Goal: Book appointment/travel/reservation

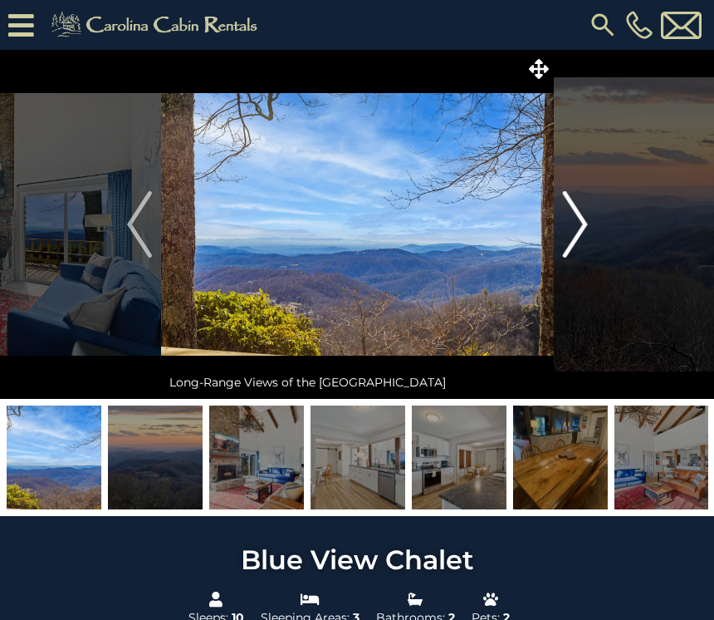
click at [572, 232] on img "Next" at bounding box center [574, 224] width 25 height 66
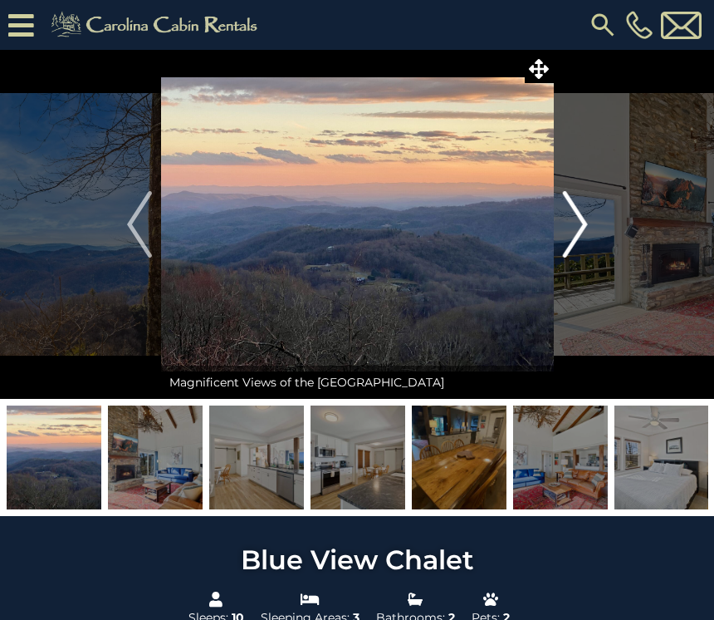
click at [574, 242] on img "Next" at bounding box center [574, 224] width 25 height 66
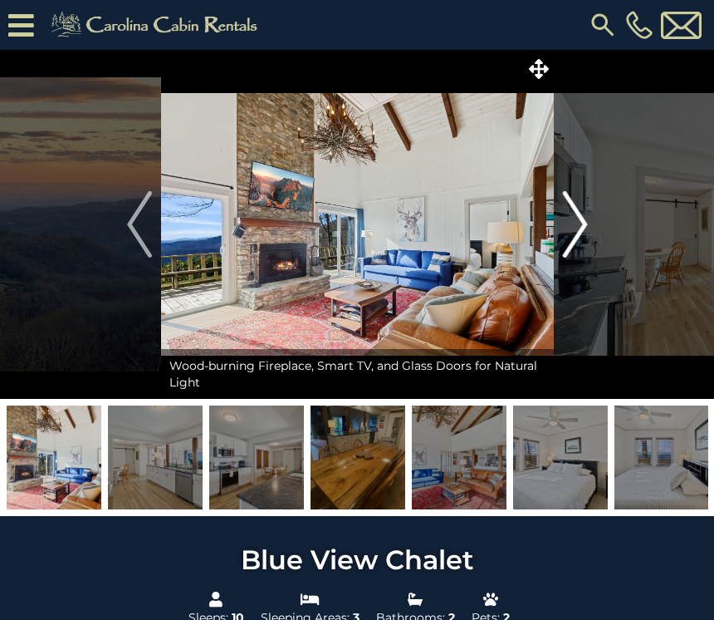
click at [582, 229] on img "Next" at bounding box center [574, 224] width 25 height 66
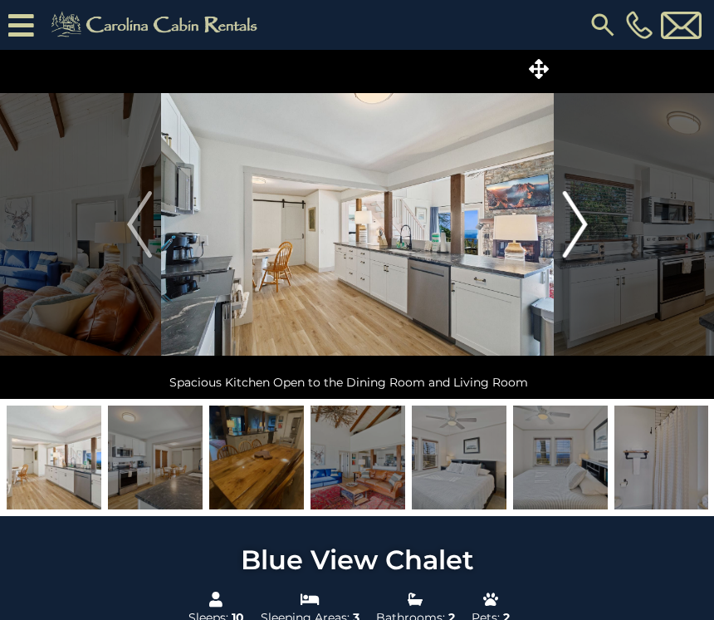
click at [572, 231] on img "Next" at bounding box center [574, 224] width 25 height 66
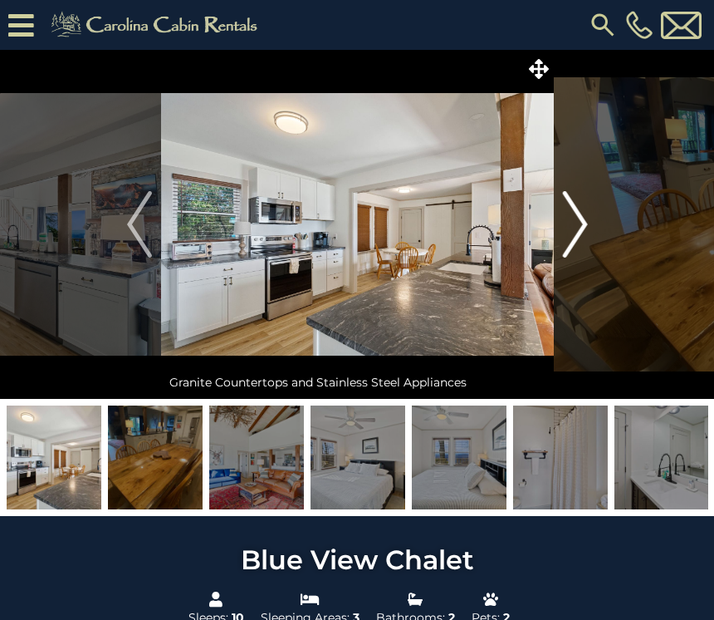
click at [576, 223] on img "Next" at bounding box center [574, 224] width 25 height 66
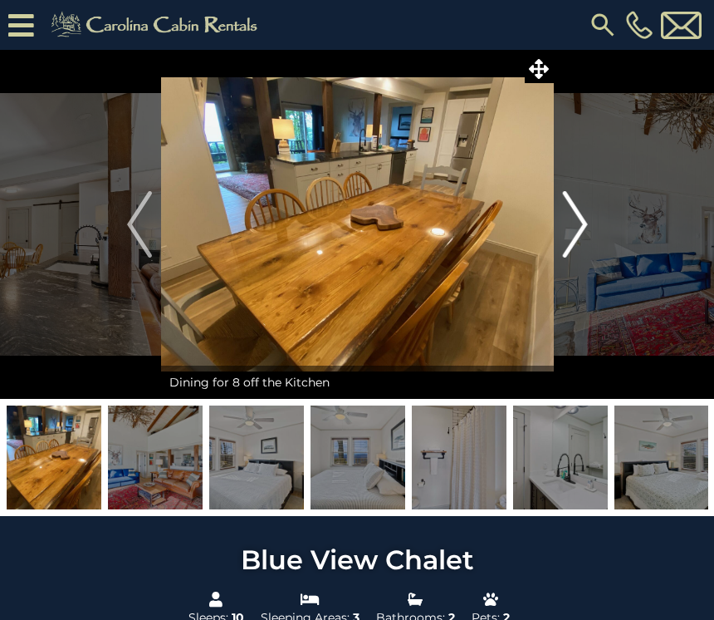
click at [578, 228] on img "Next" at bounding box center [574, 224] width 25 height 66
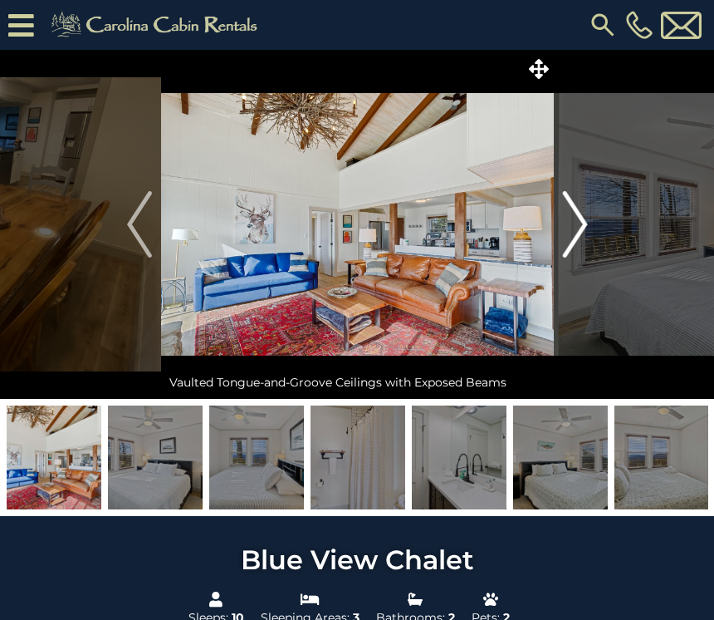
click at [580, 226] on img "Next" at bounding box center [574, 224] width 25 height 66
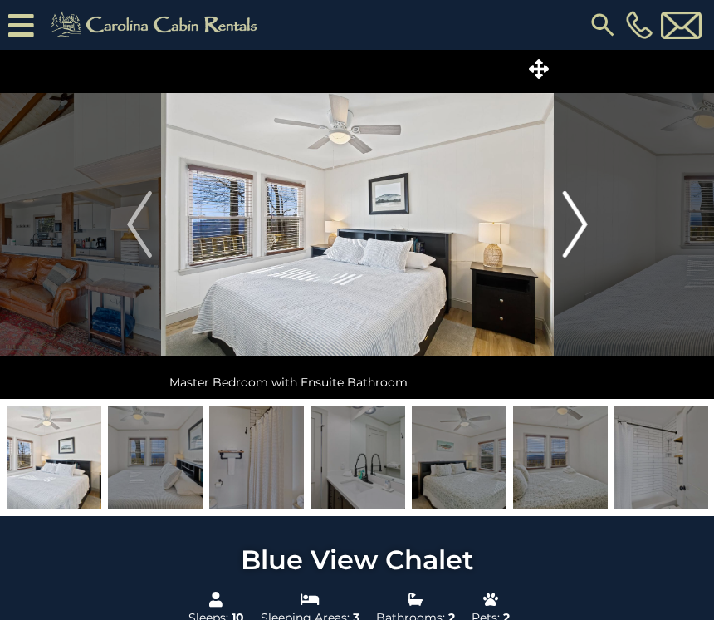
click at [578, 230] on img "Next" at bounding box center [574, 224] width 25 height 66
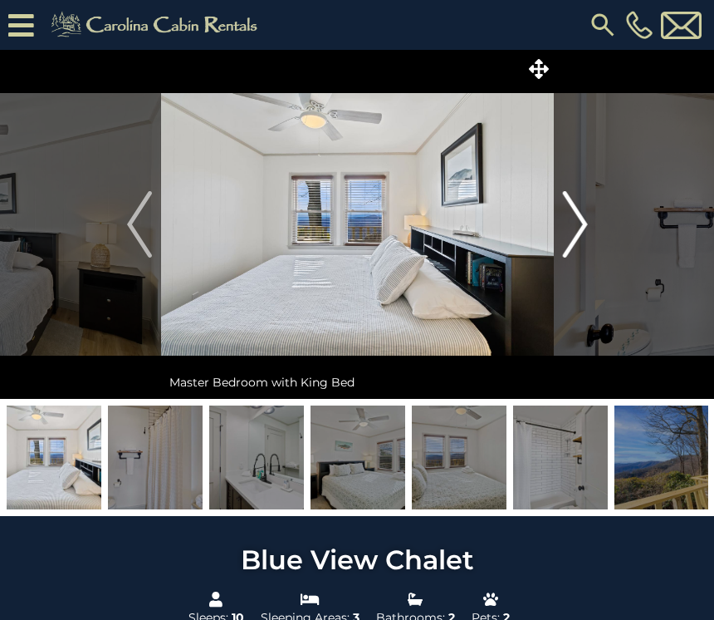
click at [584, 228] on img "Next" at bounding box center [574, 224] width 25 height 66
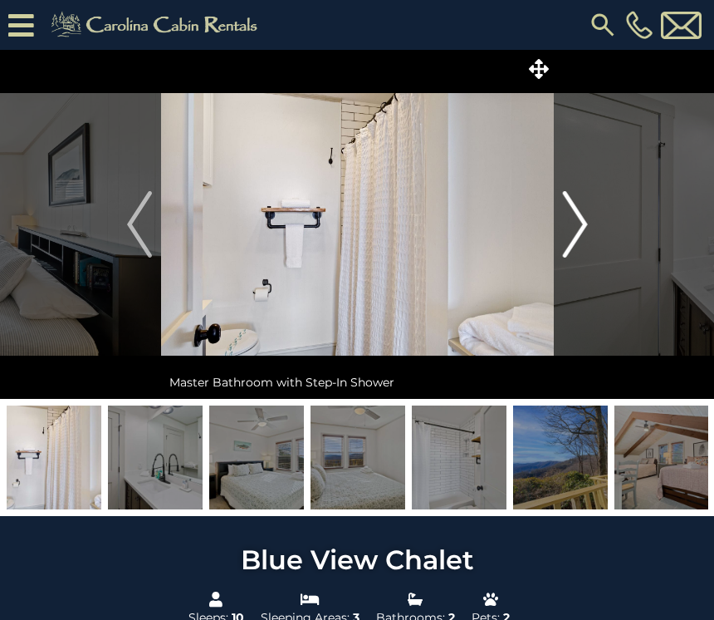
click at [574, 233] on img "Next" at bounding box center [574, 224] width 25 height 66
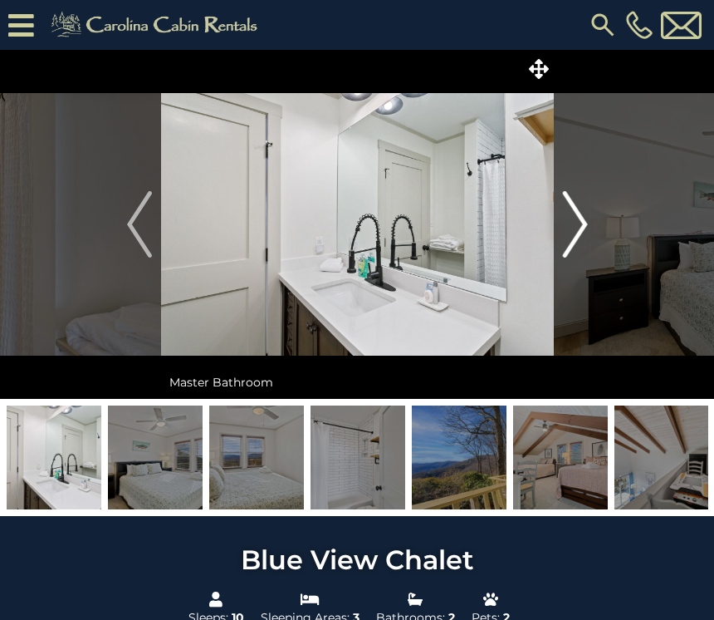
click at [581, 228] on img "Next" at bounding box center [574, 224] width 25 height 66
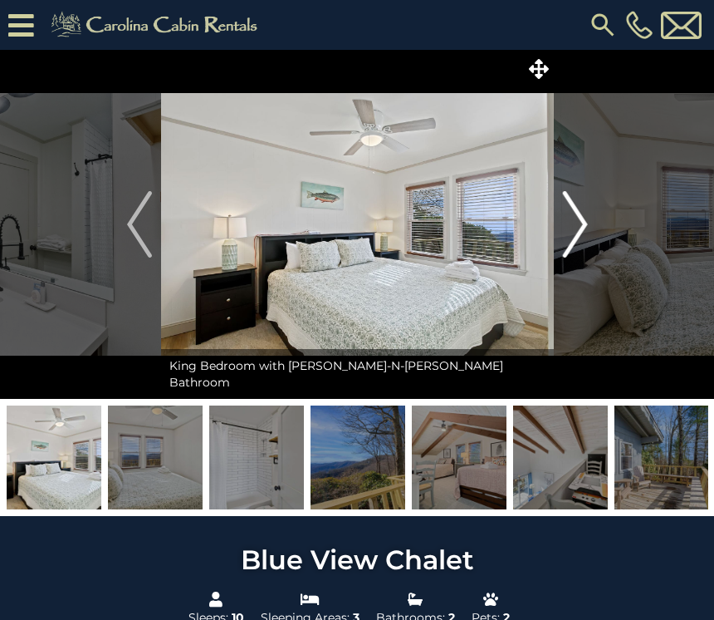
click at [584, 224] on img "Next" at bounding box center [574, 224] width 25 height 66
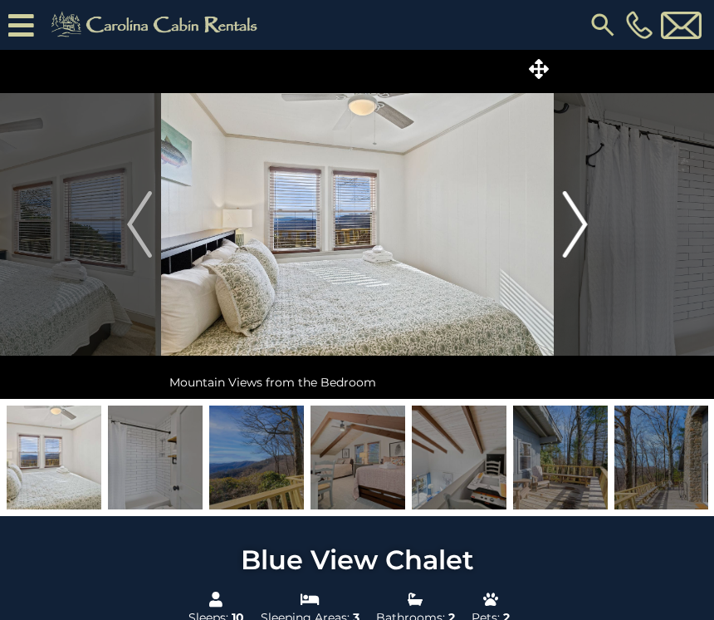
click at [576, 229] on img "Next" at bounding box center [574, 224] width 25 height 66
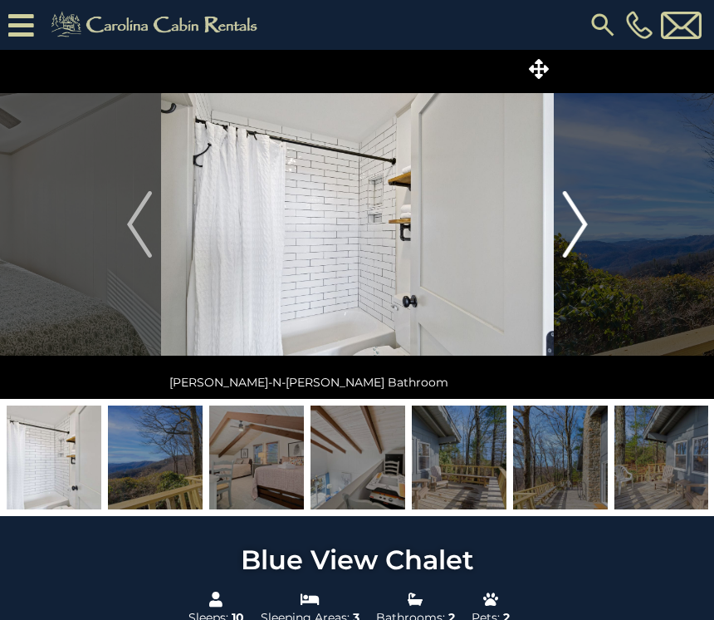
click at [582, 228] on img "Next" at bounding box center [574, 224] width 25 height 66
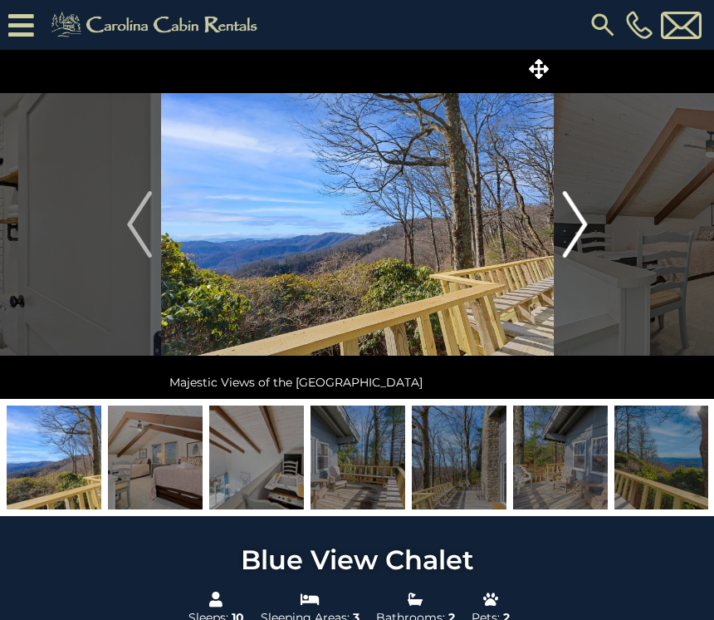
click at [586, 222] on img "Next" at bounding box center [574, 224] width 25 height 66
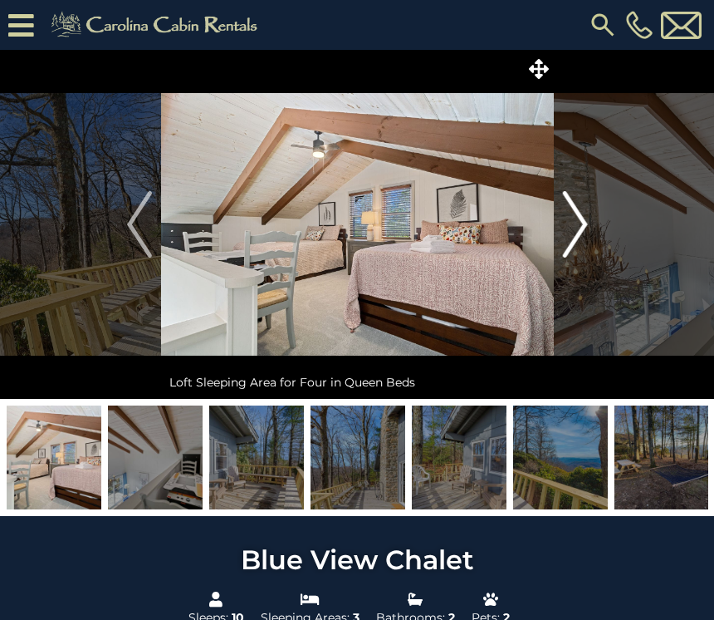
click at [581, 228] on img "Next" at bounding box center [574, 224] width 25 height 66
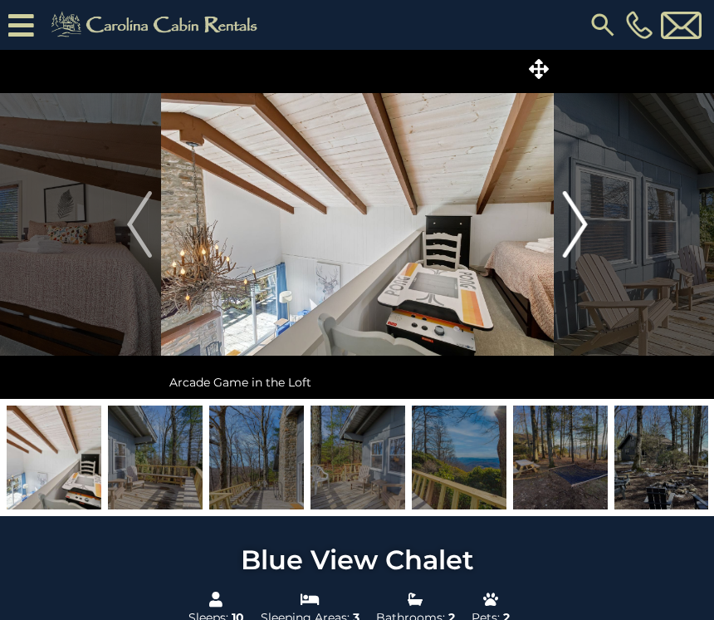
click at [578, 230] on img "Next" at bounding box center [574, 224] width 25 height 66
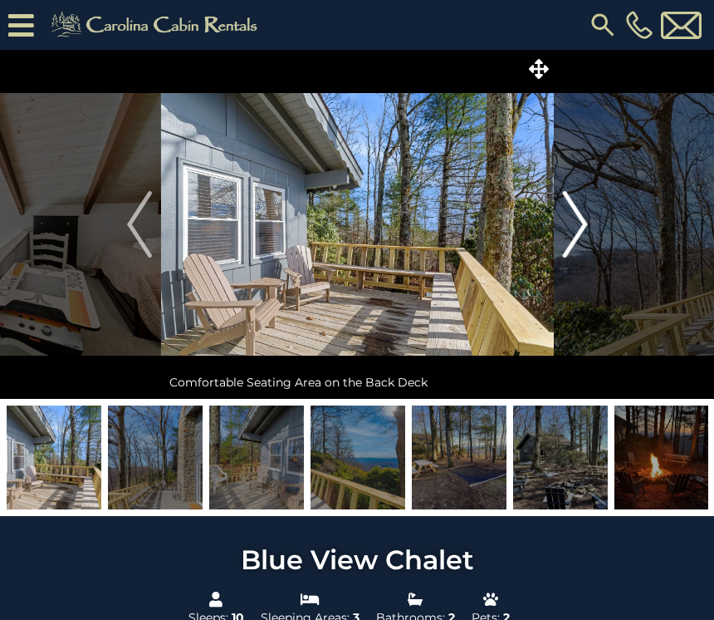
click at [583, 224] on img "Next" at bounding box center [574, 224] width 25 height 66
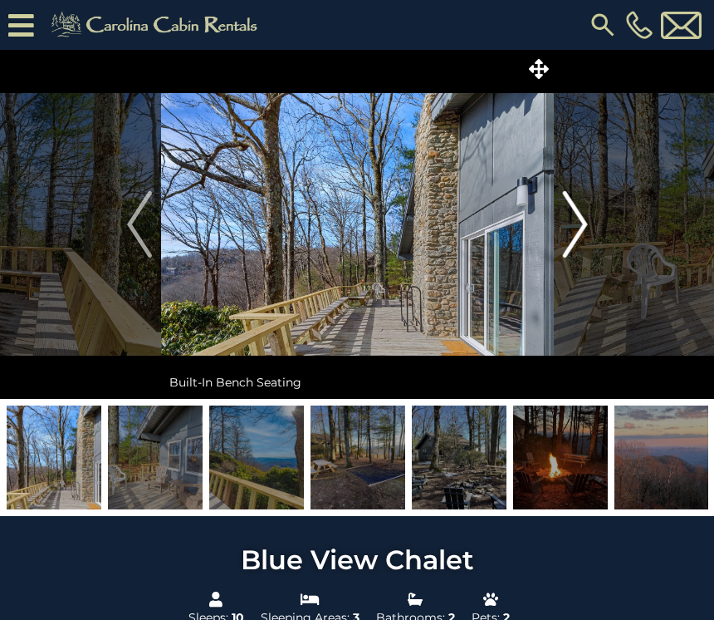
click at [582, 222] on img "Next" at bounding box center [574, 224] width 25 height 66
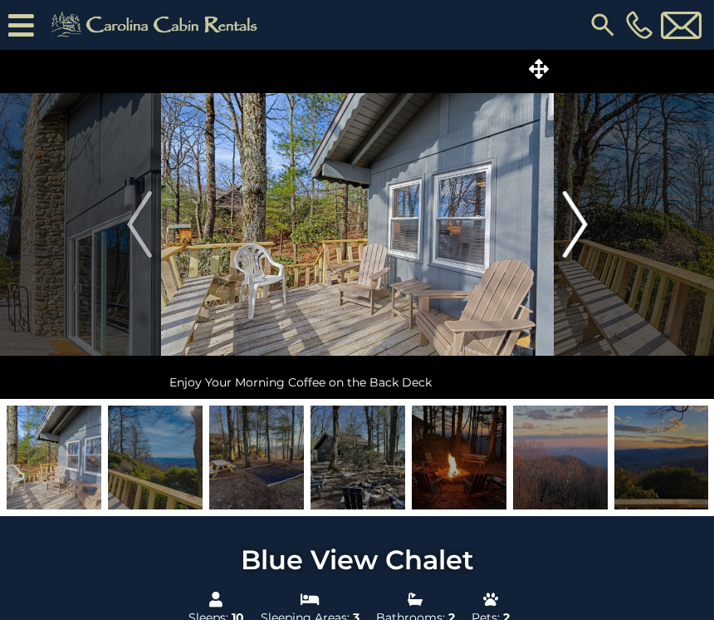
click at [570, 226] on img "Next" at bounding box center [574, 224] width 25 height 66
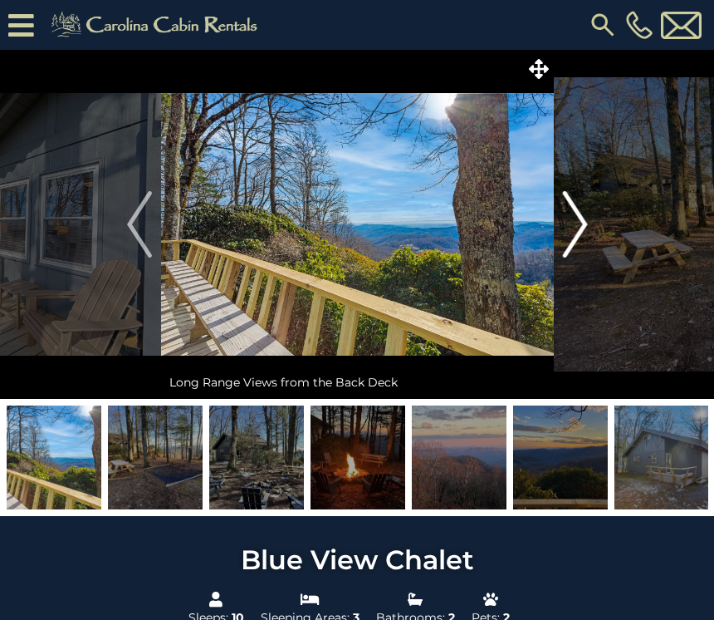
click at [578, 228] on img "Next" at bounding box center [574, 224] width 25 height 66
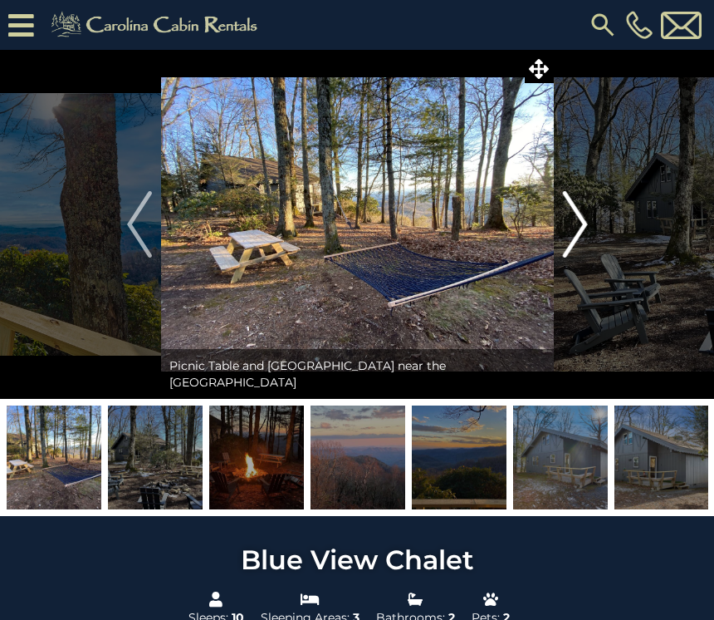
click at [576, 231] on img "Next" at bounding box center [574, 224] width 25 height 66
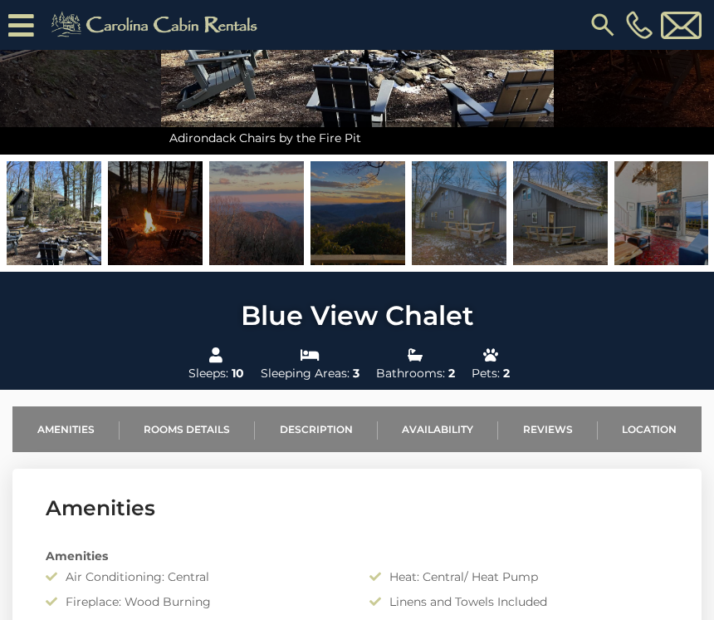
scroll to position [269, 0]
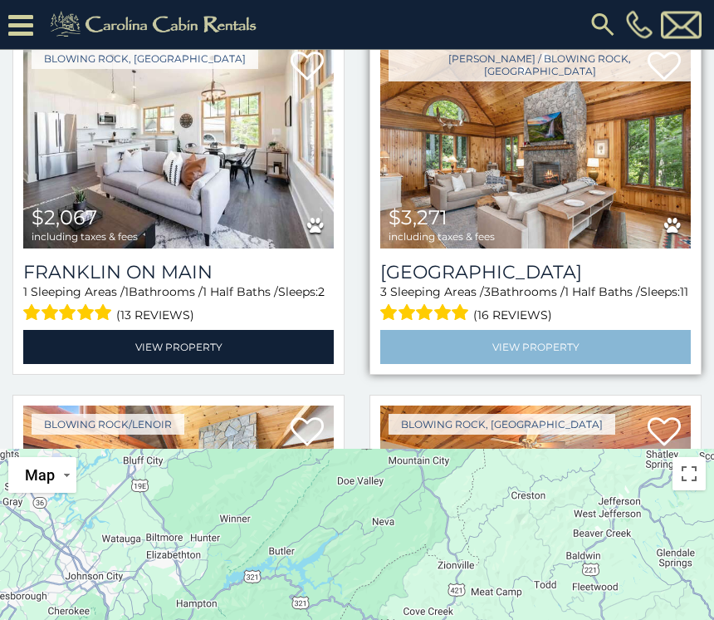
scroll to position [220, 0]
click at [635, 355] on link "View Property" at bounding box center [535, 347] width 311 height 34
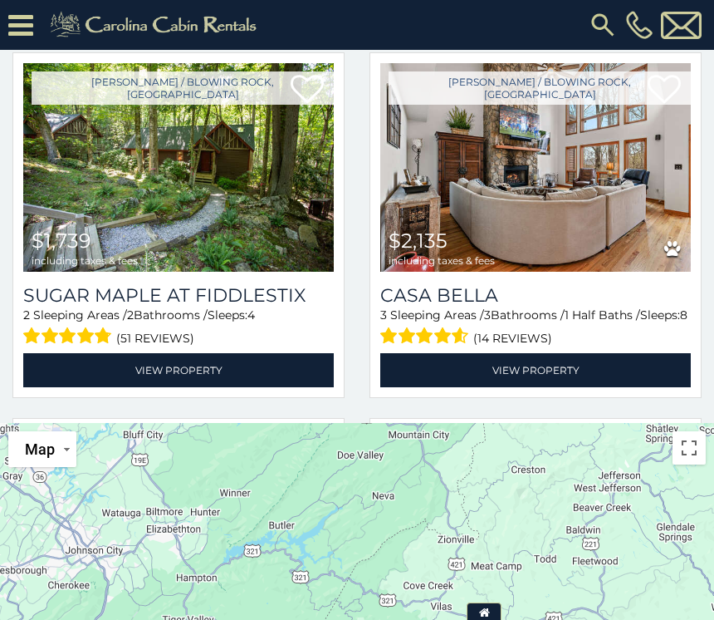
scroll to position [4722, 0]
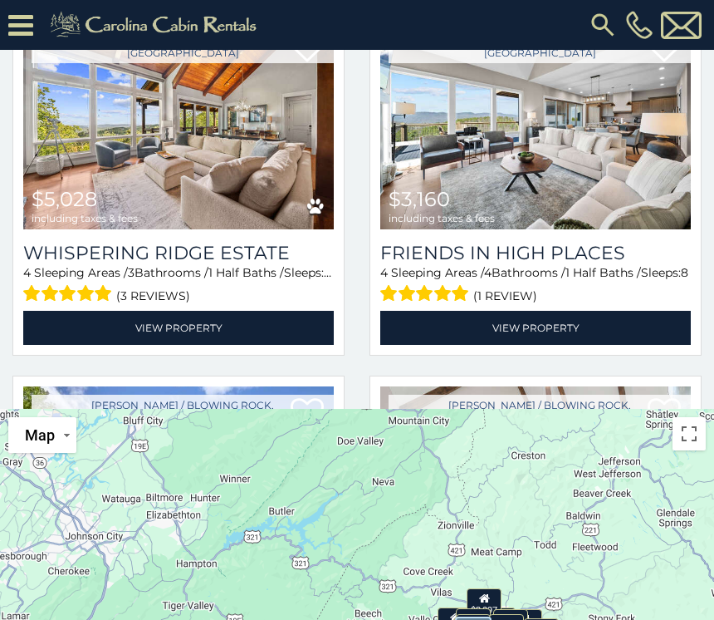
scroll to position [6941, 0]
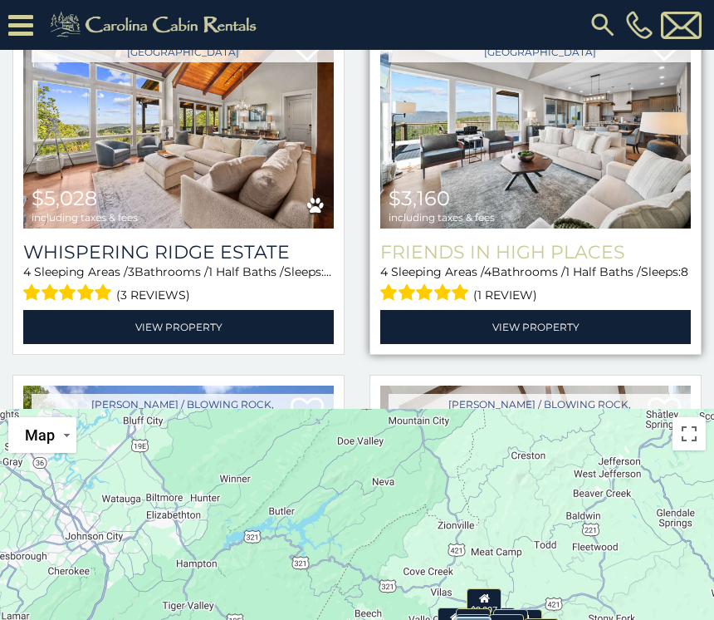
click at [603, 263] on h3 "Friends In High Places" at bounding box center [535, 252] width 311 height 22
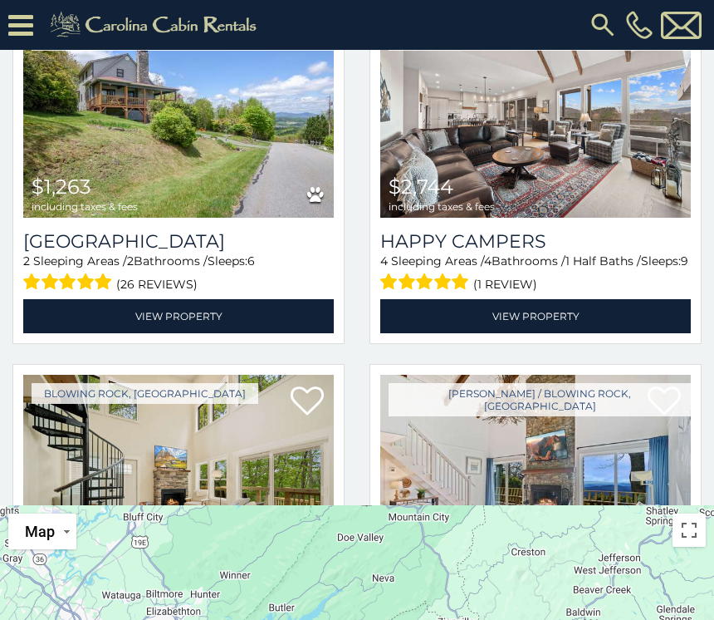
scroll to position [7417, 0]
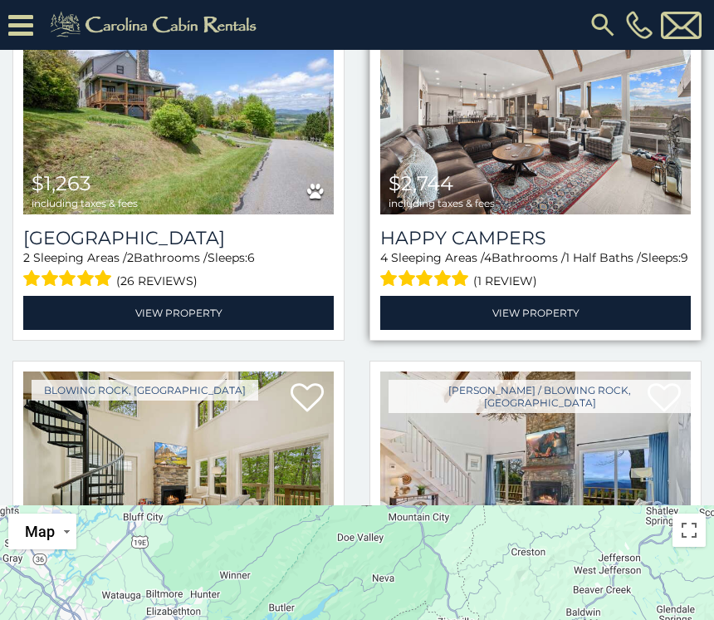
click at [610, 264] on span "1 Half Baths /" at bounding box center [604, 257] width 76 height 15
click at [527, 249] on h3 "Happy Campers" at bounding box center [535, 238] width 311 height 22
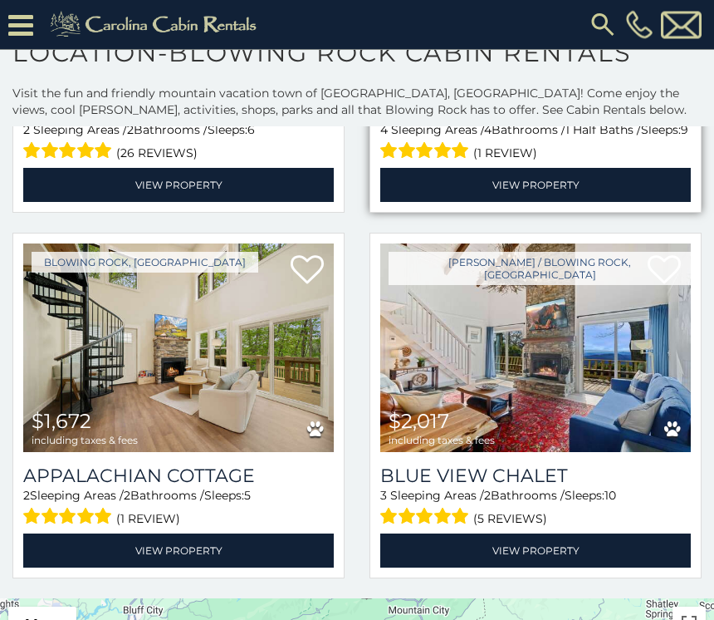
scroll to position [0, 0]
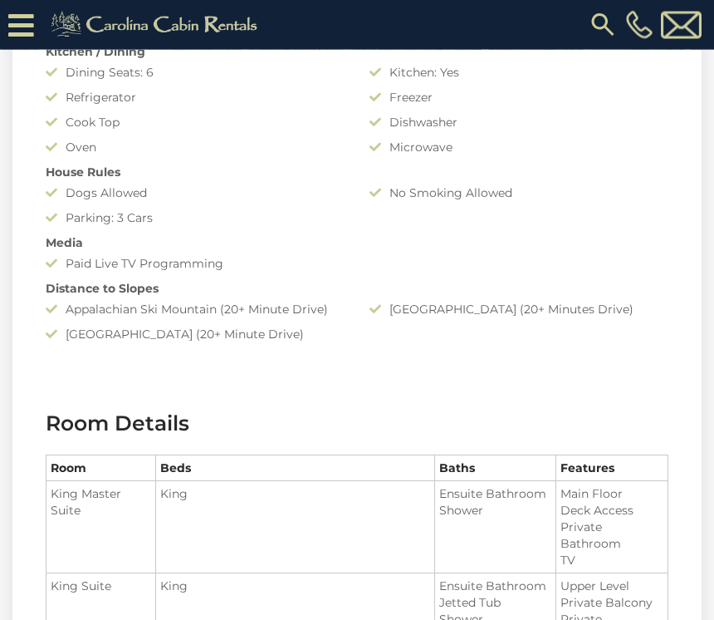
scroll to position [1924, 0]
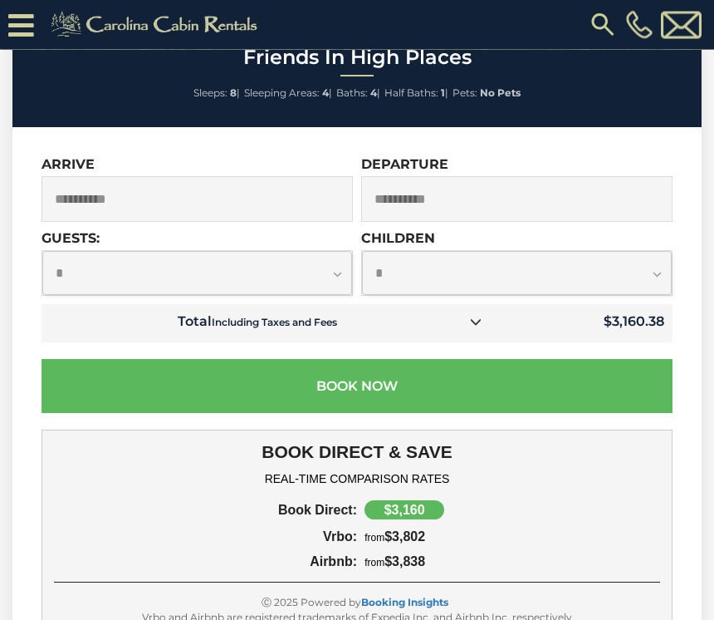
scroll to position [4660, 0]
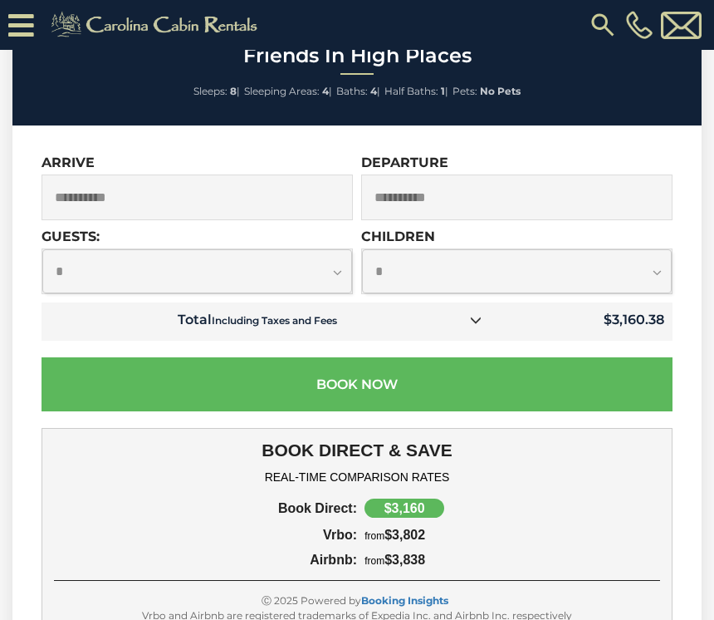
click at [342, 250] on select "**********" at bounding box center [197, 271] width 310 height 44
select select "*"
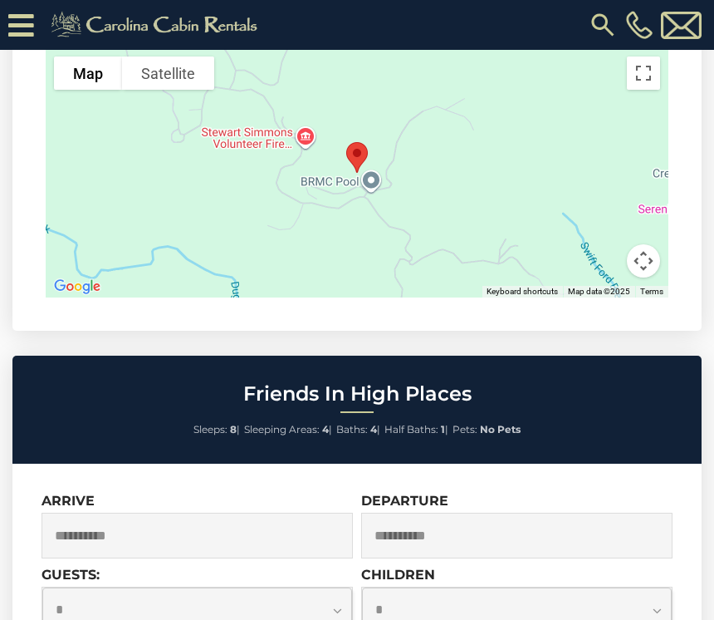
scroll to position [4319, 0]
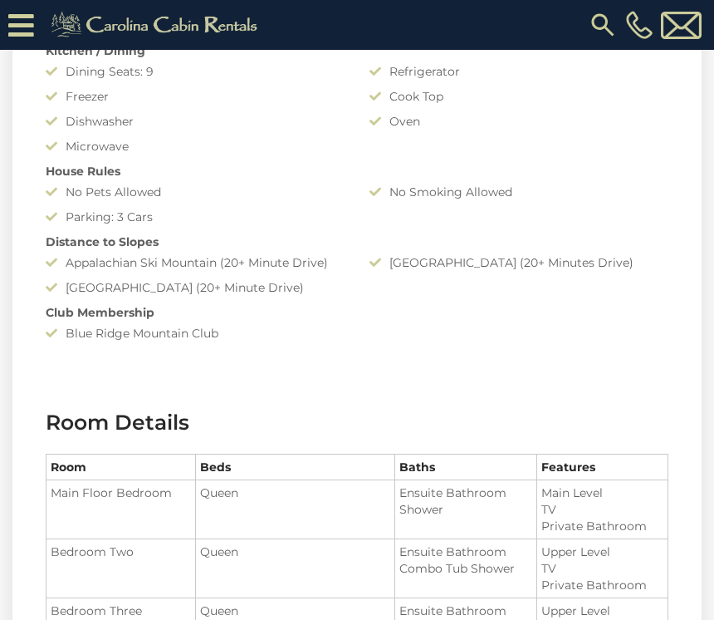
scroll to position [1528, 0]
